Goal: Obtain resource: Obtain resource

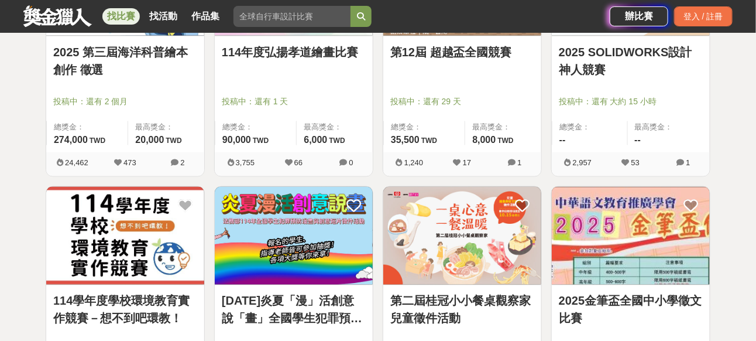
scroll to position [644, 0]
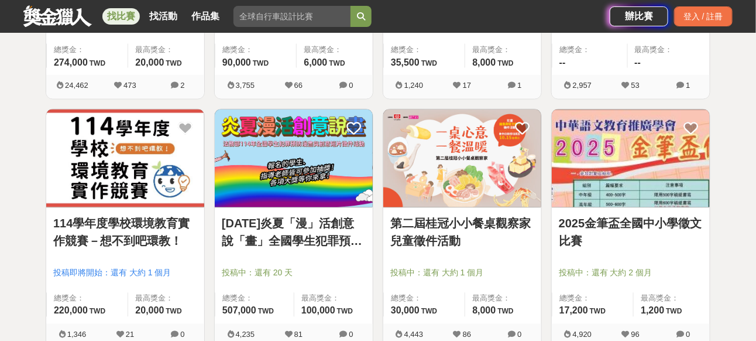
click at [319, 221] on link "[DATE]炎夏「漫」活創意說「畫」全國學生犯罪預防漫畫與創意短片徵件" at bounding box center [294, 232] width 144 height 35
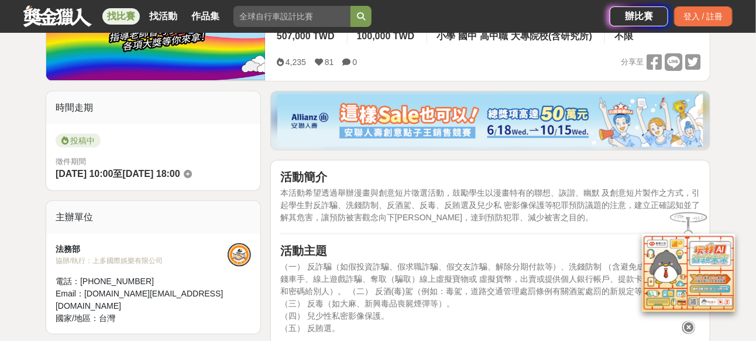
scroll to position [293, 0]
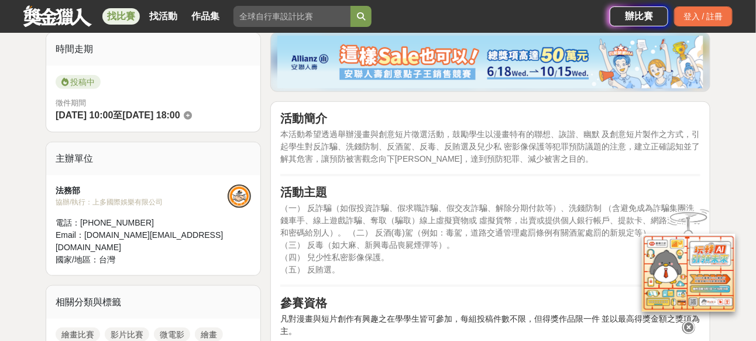
click at [687, 321] on icon at bounding box center [688, 327] width 13 height 13
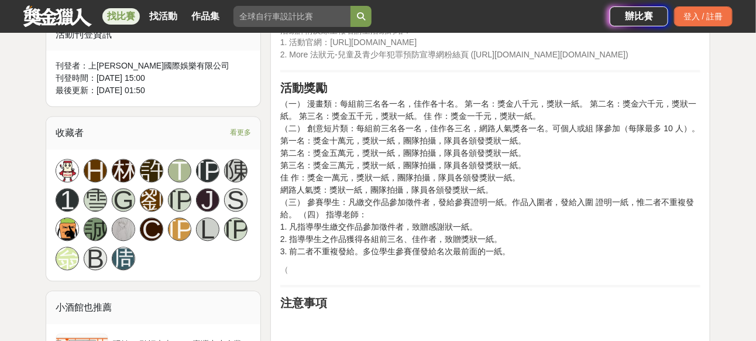
scroll to position [702, 0]
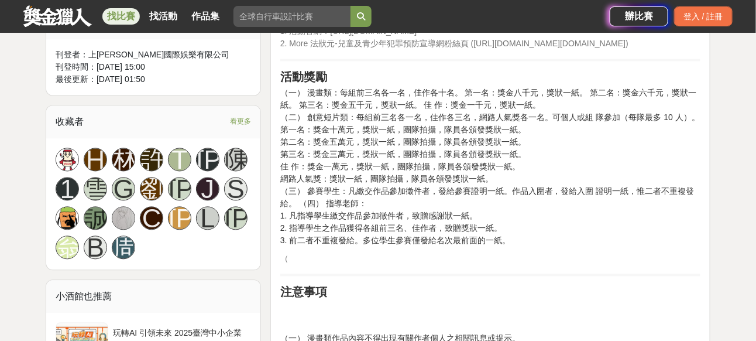
drag, startPoint x: 351, startPoint y: 98, endPoint x: 551, endPoint y: 98, distance: 199.6
click at [551, 98] on p "（一） 漫畫類：每組前三名各一名，佳作各十名。 第一名：獎金八千元，獎狀一紙。 第二名：獎金六千元，獎狀一紙。 第三名：獎金五千元，獎狀一紙。 佳 作：獎金一…" at bounding box center [490, 167] width 420 height 160
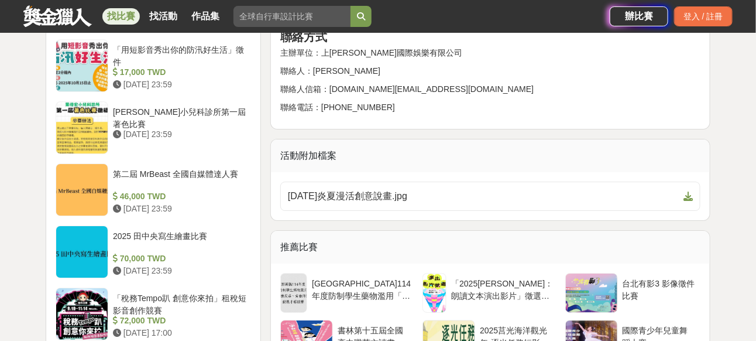
scroll to position [1171, 0]
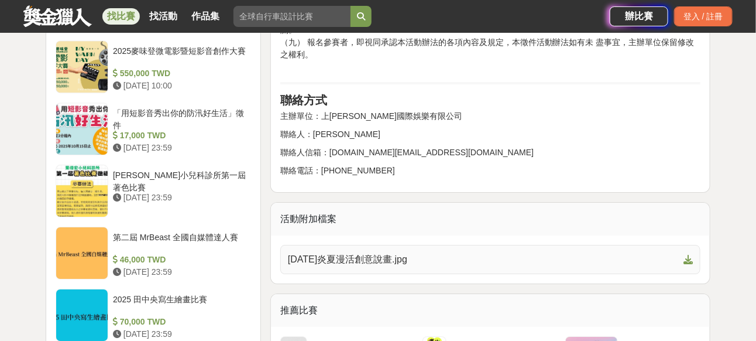
click at [345, 255] on span "[DATE]炎夏漫活創意說畫.jpg" at bounding box center [483, 259] width 391 height 14
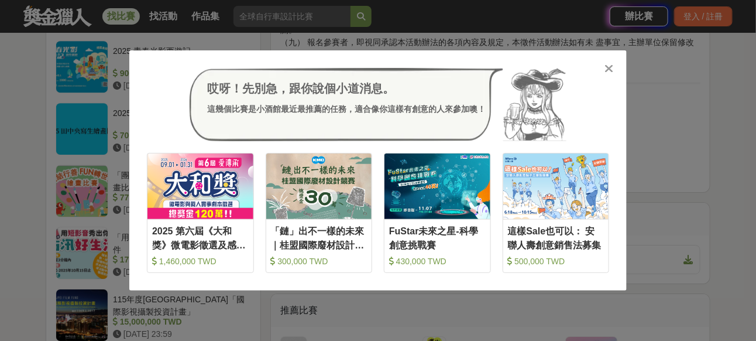
click at [612, 73] on icon at bounding box center [609, 69] width 9 height 12
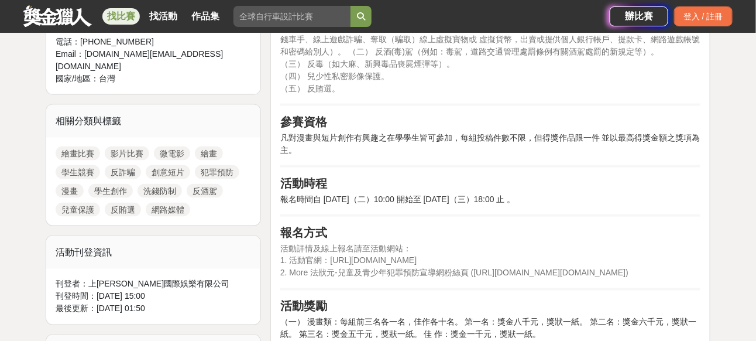
scroll to position [527, 0]
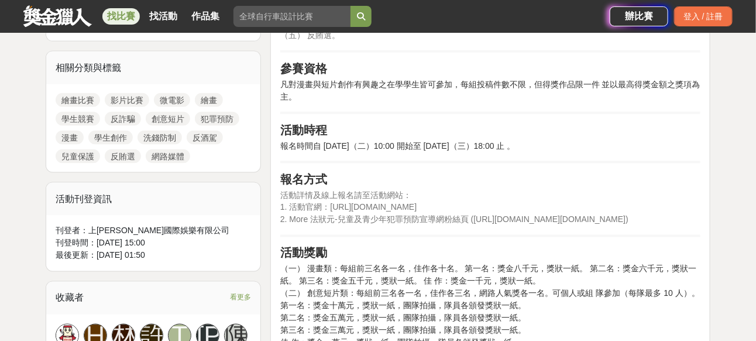
drag, startPoint x: 331, startPoint y: 207, endPoint x: 462, endPoint y: 200, distance: 131.3
click at [462, 200] on p "活動詳情及線上報名請至活動網站： 1. 活動官網：[URL][DOMAIN_NAME] 2. More 法狀元-兒童及青少年犯罪預防宣導網粉絲頁 ([URL]…" at bounding box center [490, 207] width 420 height 37
copy span "[URL][DOMAIN_NAME]"
